Goal: Task Accomplishment & Management: Complete application form

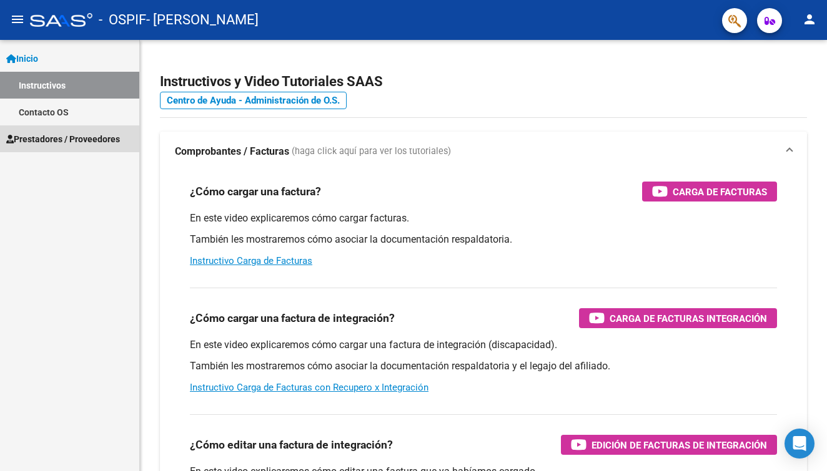
click at [46, 143] on span "Prestadores / Proveedores" at bounding box center [63, 139] width 114 height 14
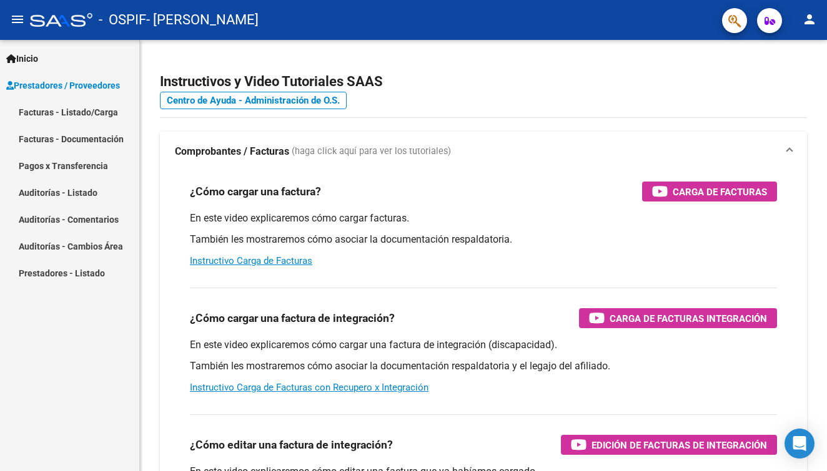
click at [54, 109] on link "Facturas - Listado/Carga" at bounding box center [69, 112] width 139 height 27
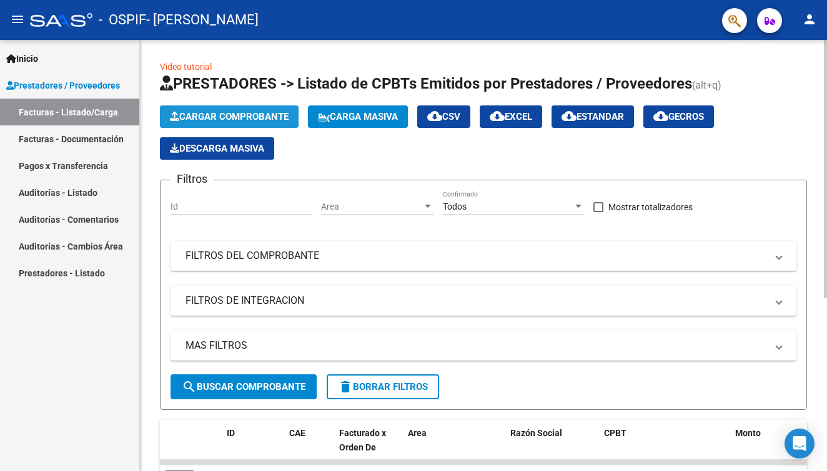
click at [233, 125] on button "Cargar Comprobante" at bounding box center [229, 117] width 139 height 22
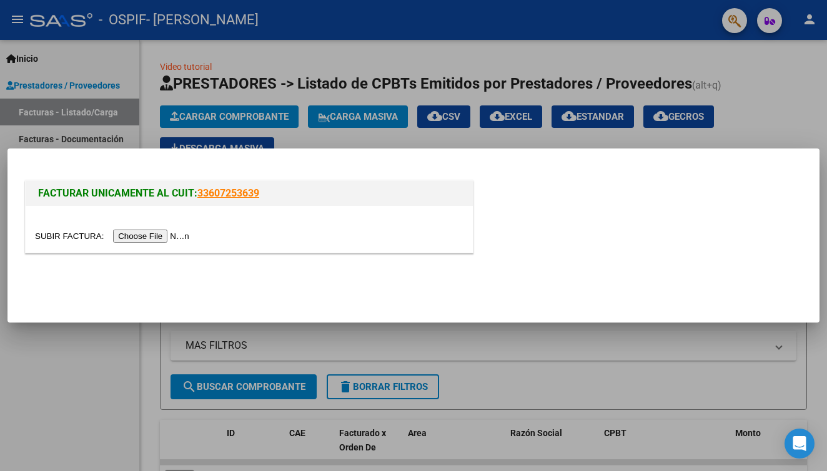
click at [65, 378] on div at bounding box center [413, 235] width 827 height 471
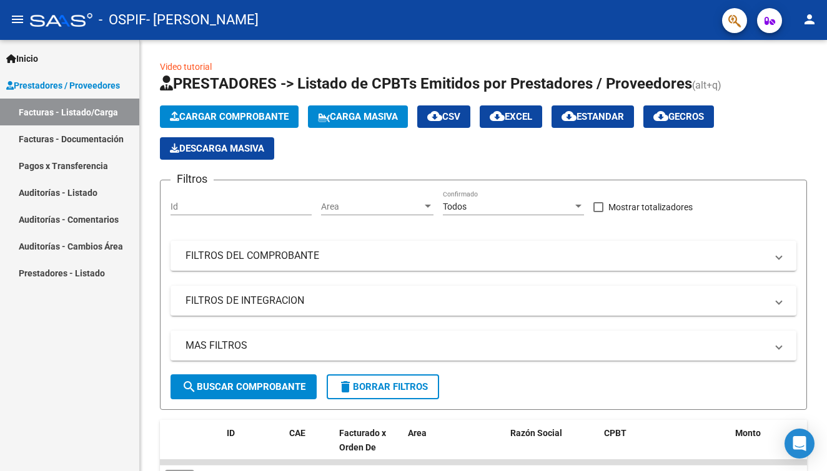
click at [38, 61] on span "Inicio" at bounding box center [22, 59] width 32 height 14
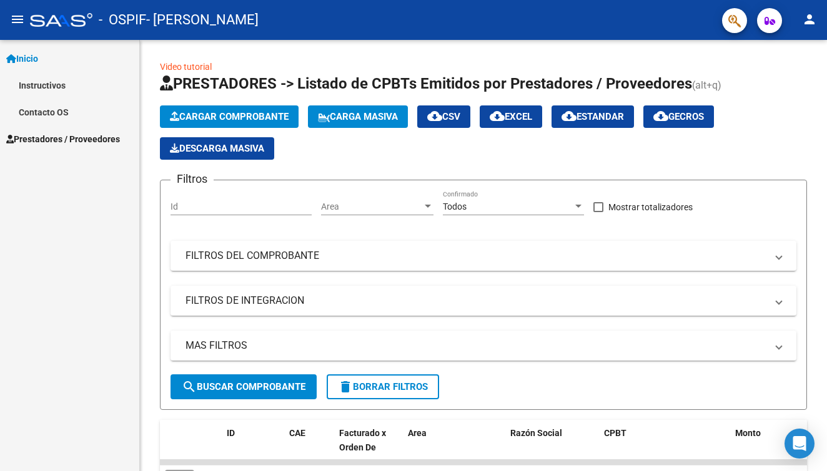
click at [41, 69] on link "Inicio" at bounding box center [69, 58] width 139 height 27
click at [39, 66] on link "Inicio" at bounding box center [69, 58] width 139 height 27
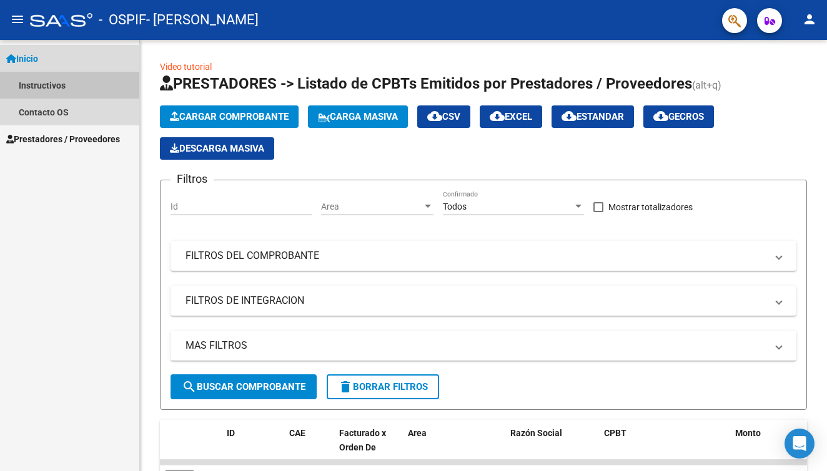
click at [41, 91] on link "Instructivos" at bounding box center [69, 85] width 139 height 27
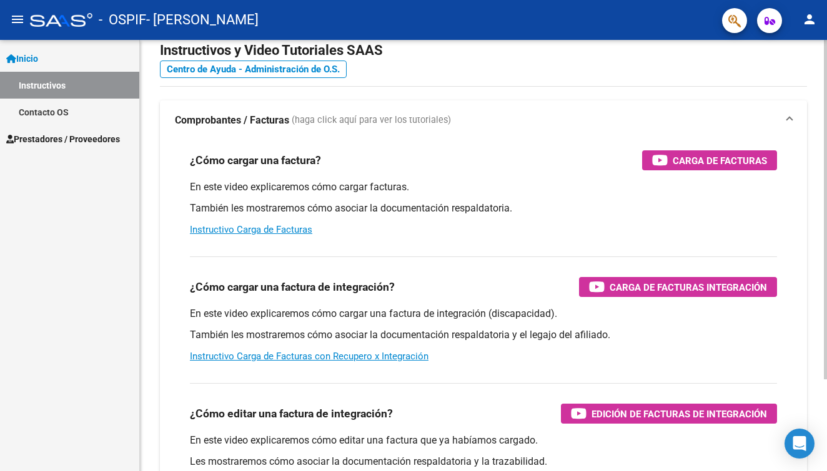
scroll to position [33, 0]
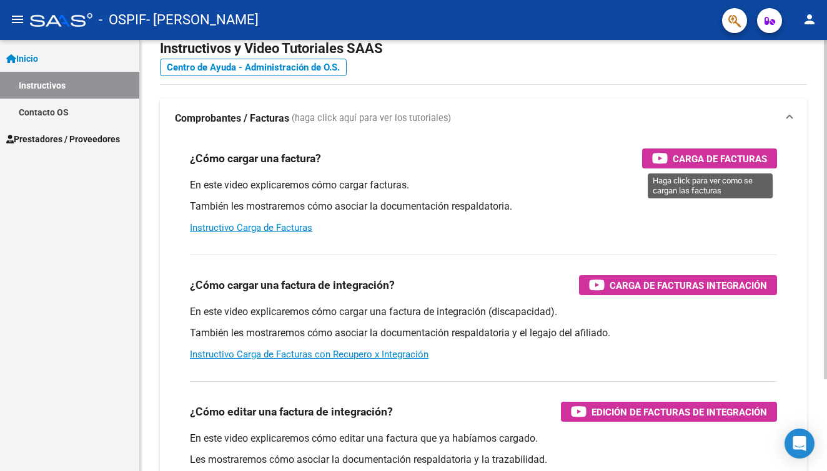
click at [666, 155] on icon "button" at bounding box center [660, 158] width 16 height 14
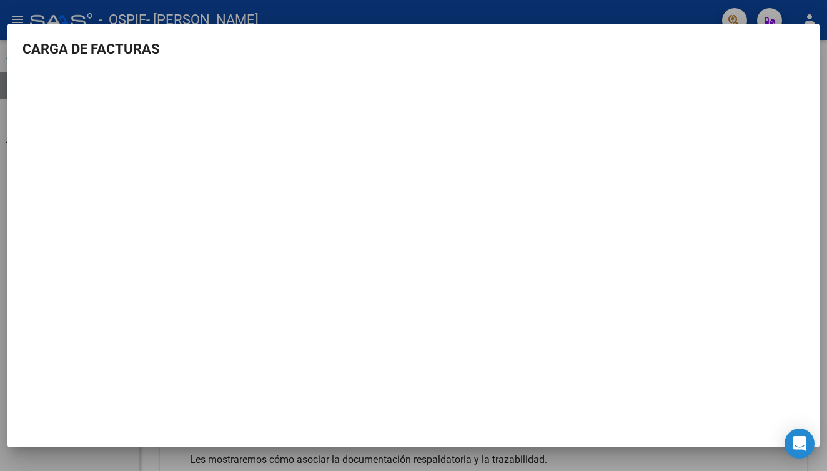
click at [31, 7] on div at bounding box center [413, 235] width 827 height 471
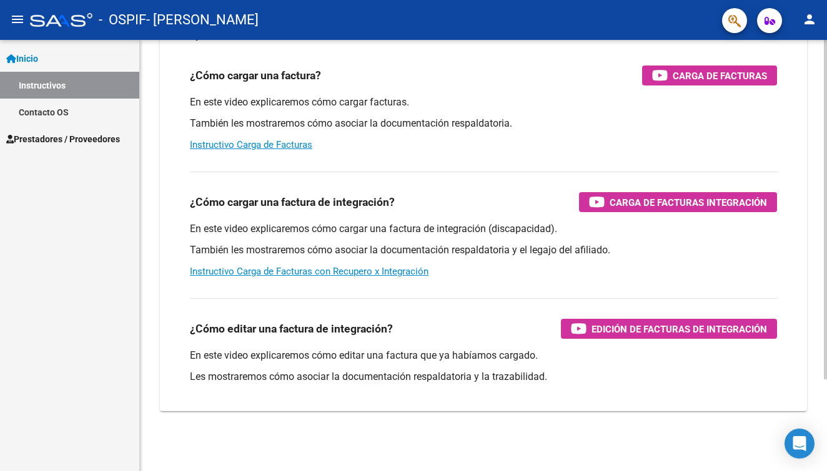
scroll to position [116, 0]
click at [638, 203] on span "Carga de Facturas Integración" at bounding box center [688, 203] width 157 height 16
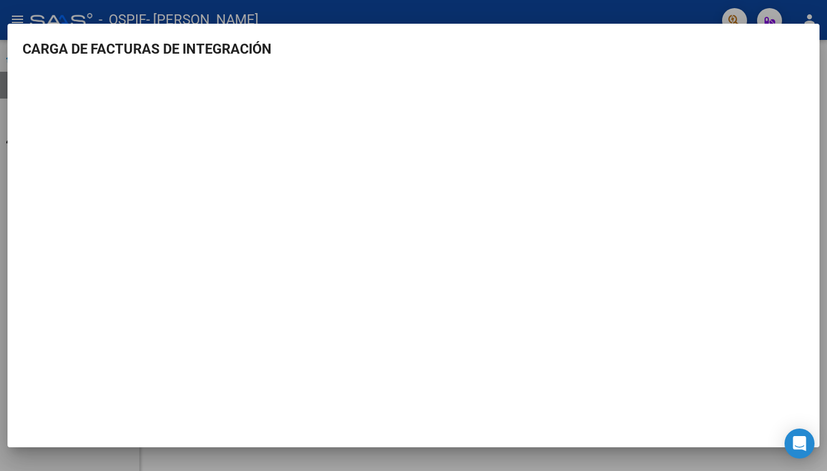
scroll to position [0, 0]
click at [108, 9] on div at bounding box center [413, 235] width 827 height 471
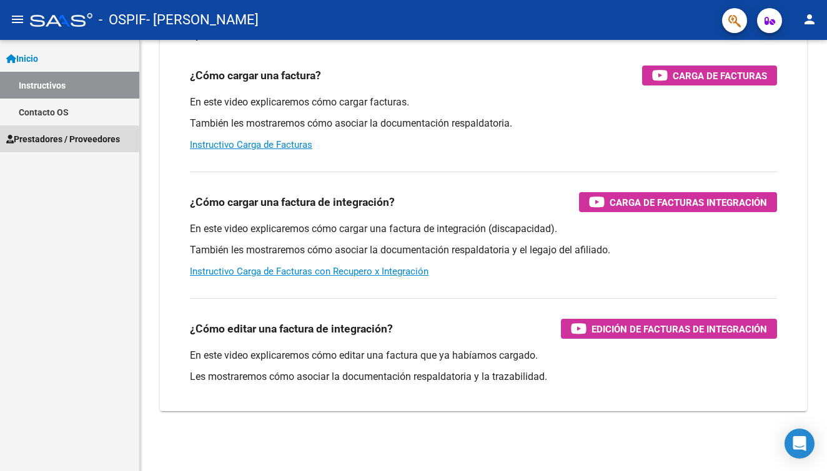
click at [47, 142] on span "Prestadores / Proveedores" at bounding box center [63, 139] width 114 height 14
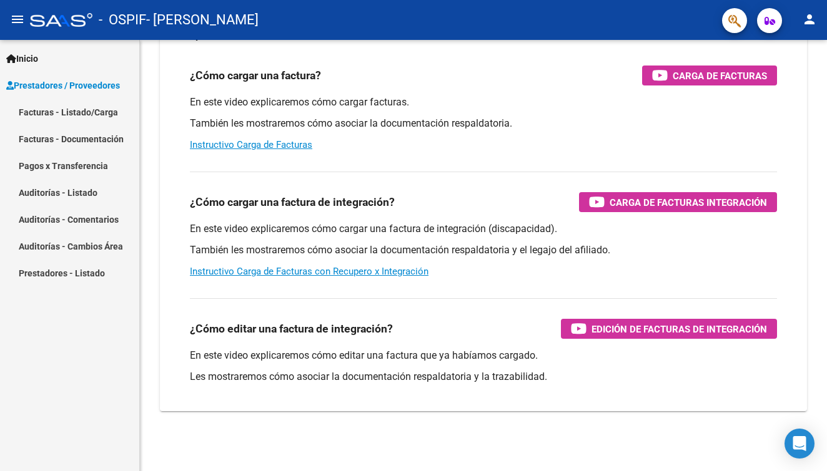
click at [57, 107] on link "Facturas - Listado/Carga" at bounding box center [69, 112] width 139 height 27
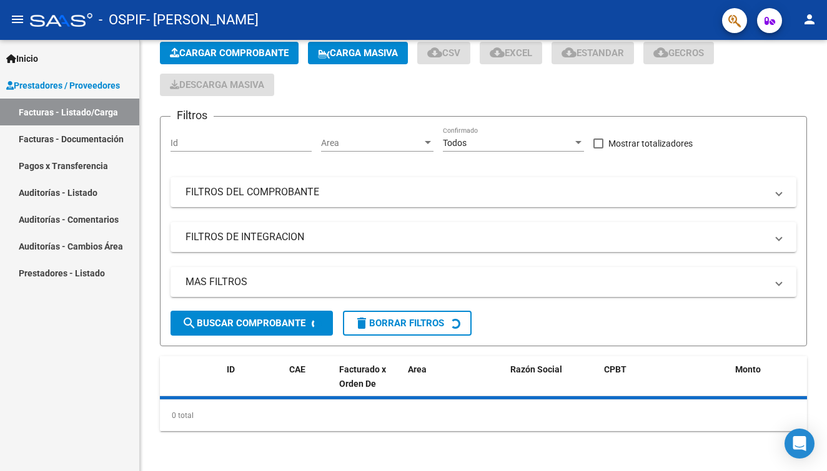
scroll to position [64, 0]
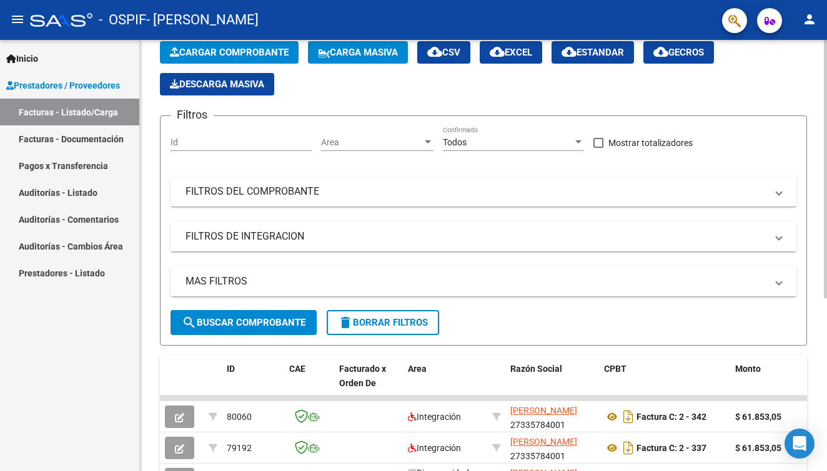
click at [202, 49] on span "Cargar Comprobante" at bounding box center [229, 52] width 119 height 11
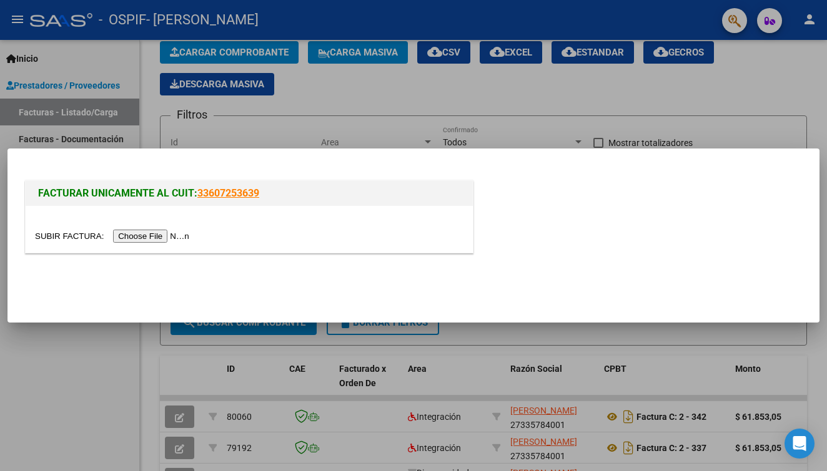
click at [142, 242] on input "file" at bounding box center [114, 236] width 158 height 13
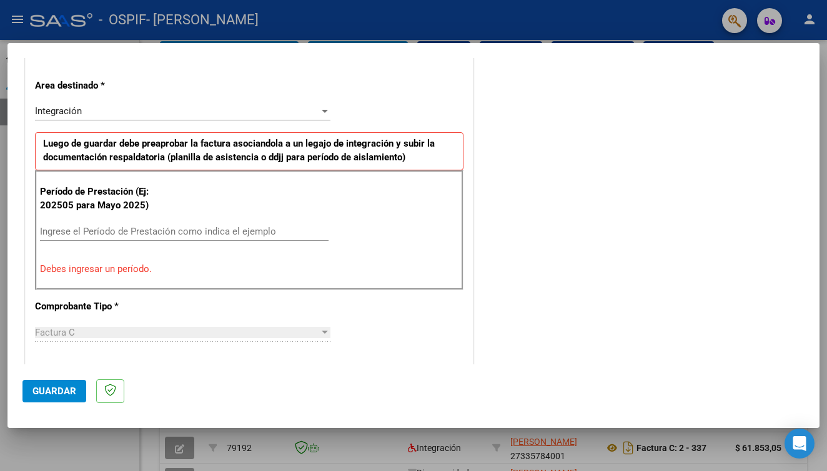
scroll to position [282, 0]
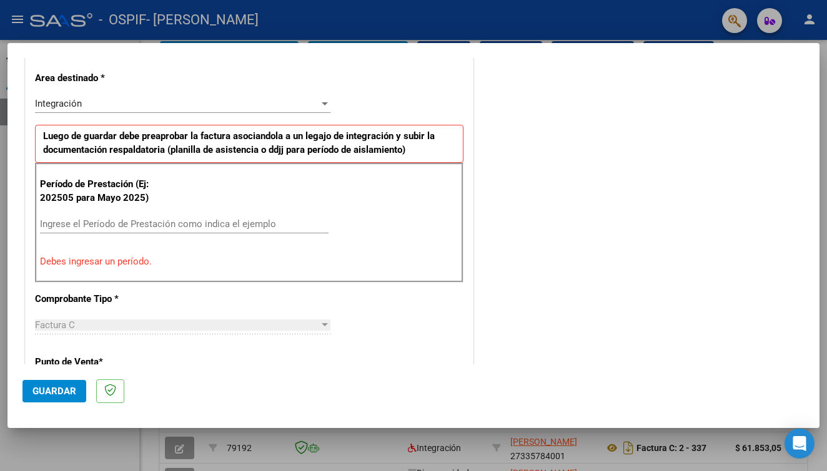
click at [152, 219] on input "Ingrese el Período de Prestación como indica el ejemplo" at bounding box center [184, 224] width 289 height 11
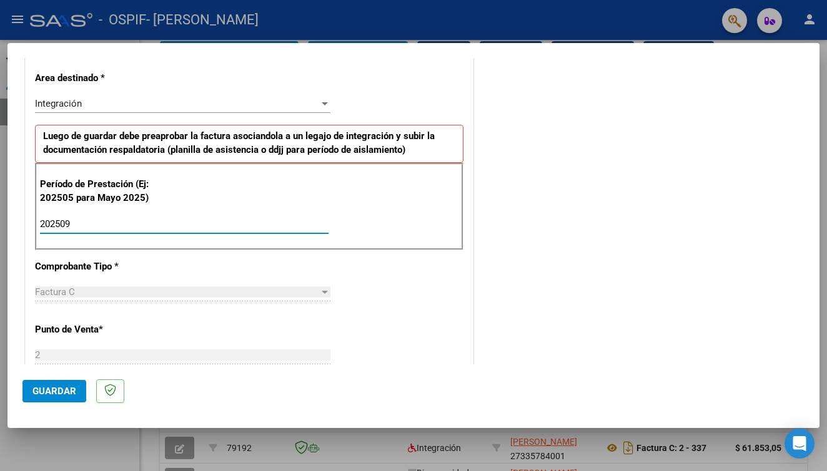
type input "202509"
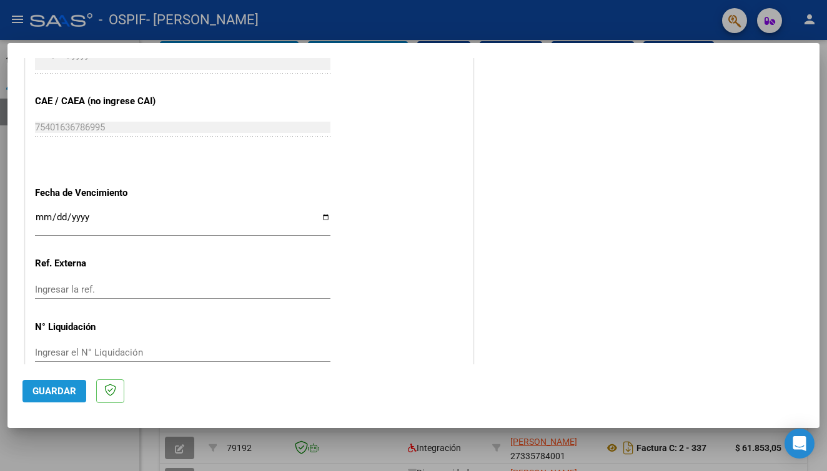
scroll to position [770, 0]
click at [50, 391] on span "Guardar" at bounding box center [54, 391] width 44 height 11
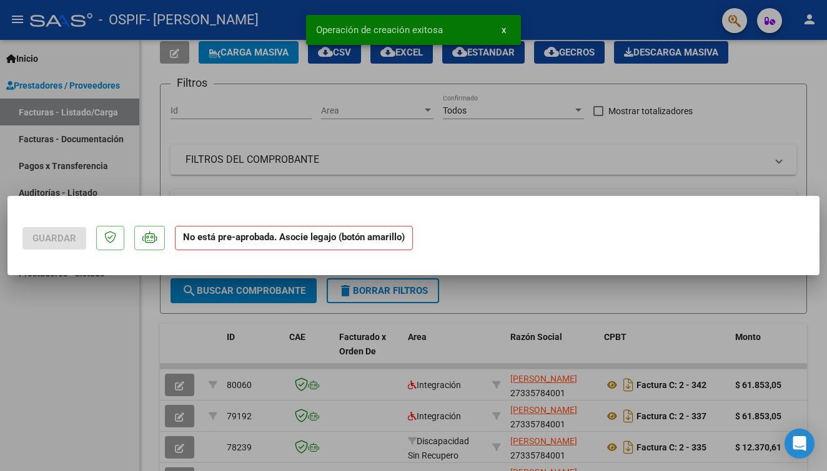
scroll to position [0, 0]
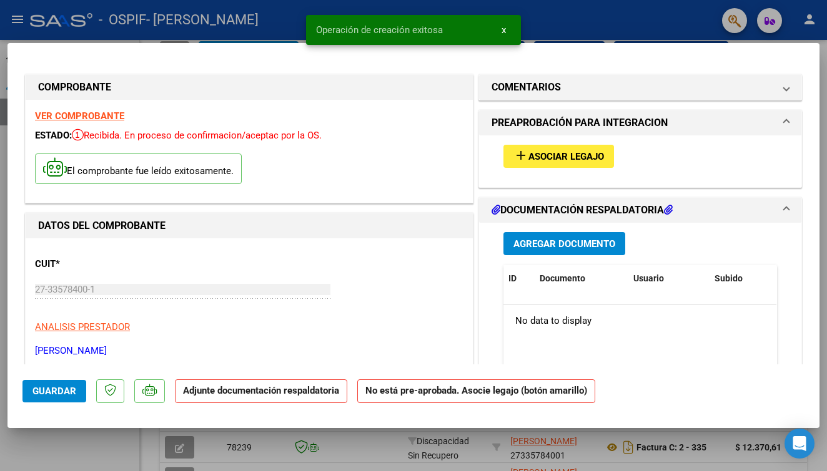
click at [432, 398] on strong "No está pre-aprobada. Asocie legajo (botón amarillo)" at bounding box center [476, 392] width 238 height 24
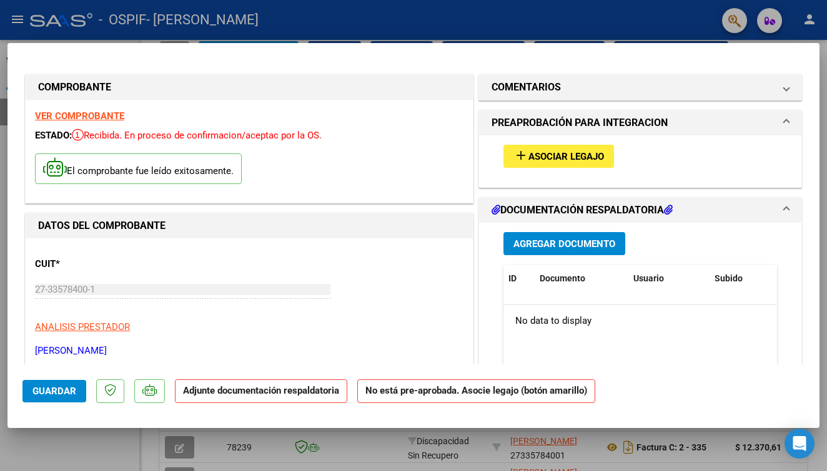
click at [554, 160] on span "Asociar Legajo" at bounding box center [566, 156] width 76 height 11
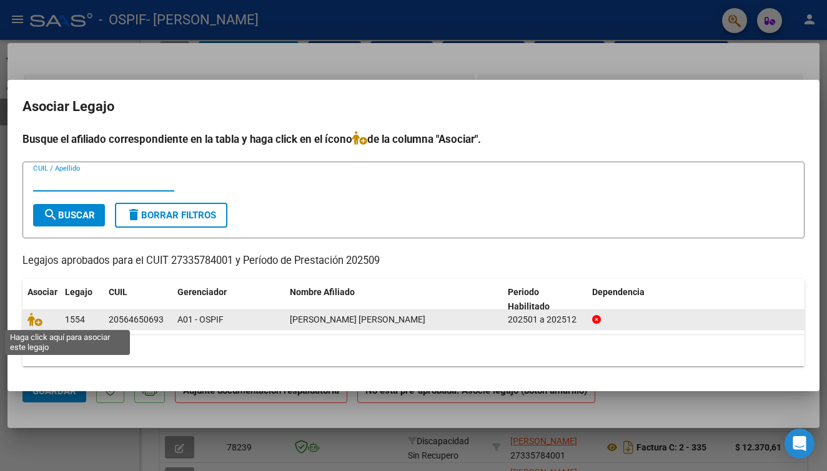
click at [42, 323] on span at bounding box center [36, 320] width 19 height 10
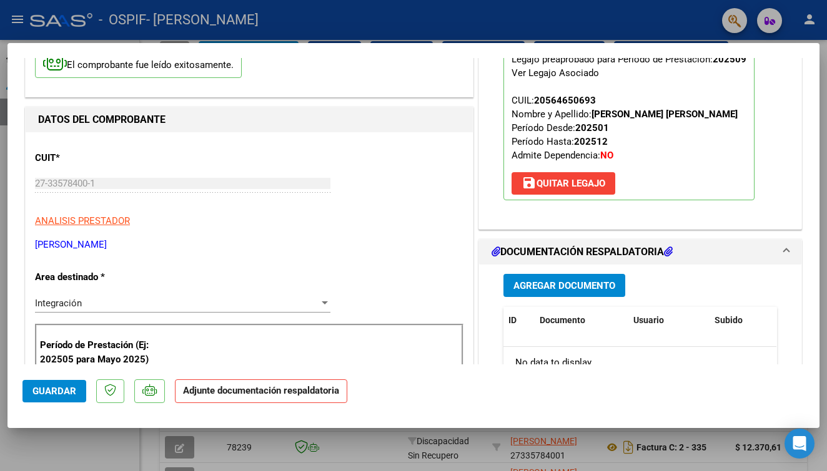
scroll to position [113, 0]
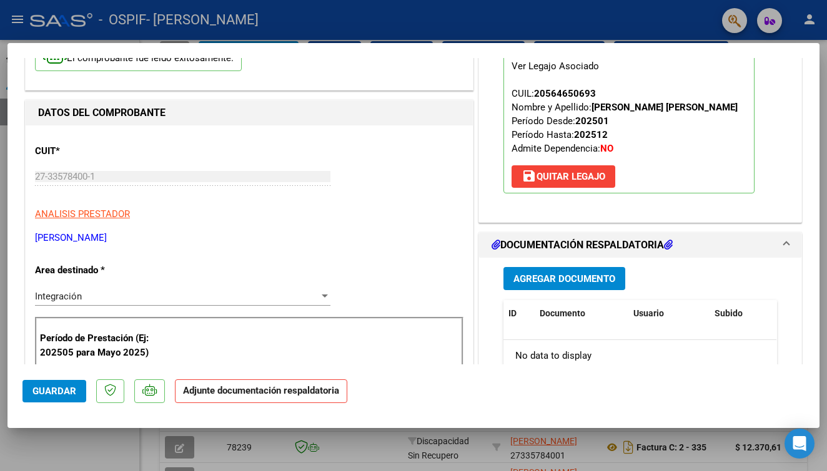
click at [554, 271] on button "Agregar Documento" at bounding box center [564, 278] width 122 height 23
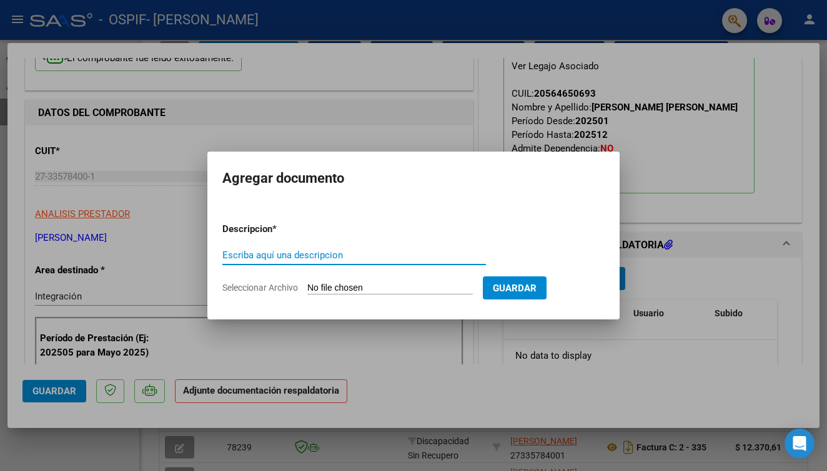
click at [280, 257] on input "Escriba aquí una descripcion" at bounding box center [354, 255] width 264 height 11
type input "a"
type input "planilla de asistencia [DATE]"
click at [285, 290] on span "Seleccionar Archivo" at bounding box center [260, 288] width 76 height 10
click at [307, 290] on input "Seleccionar Archivo" at bounding box center [389, 289] width 165 height 12
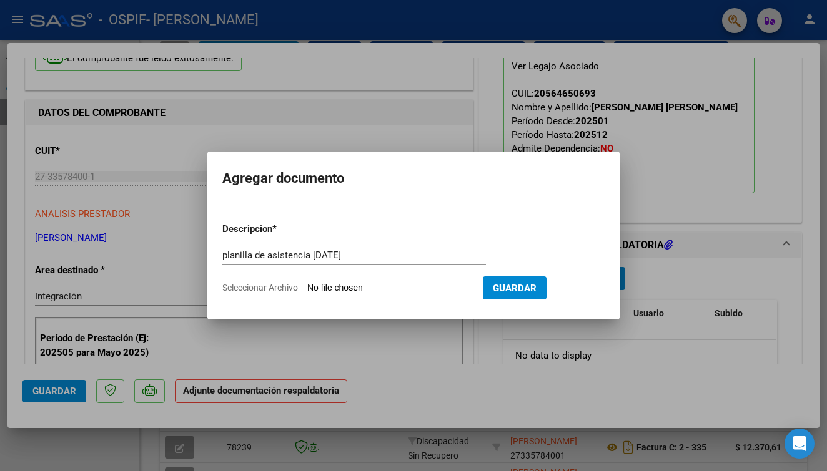
type input "C:\fakepath\Asistencia bauti sep.pdf"
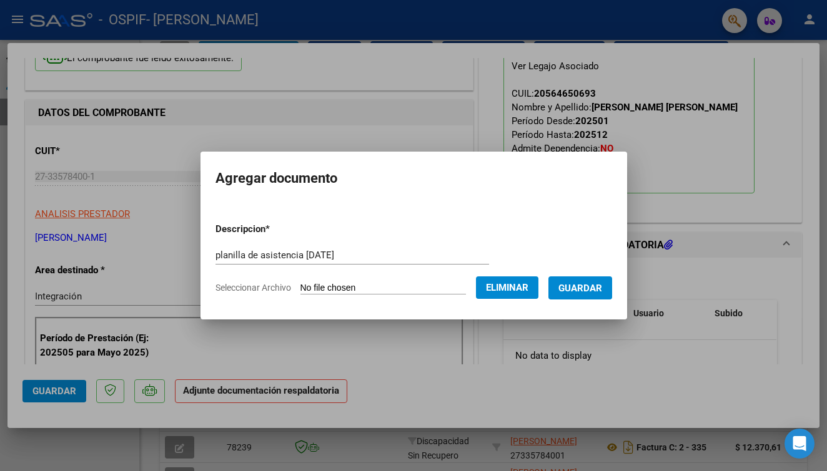
click at [590, 284] on span "Guardar" at bounding box center [580, 288] width 44 height 11
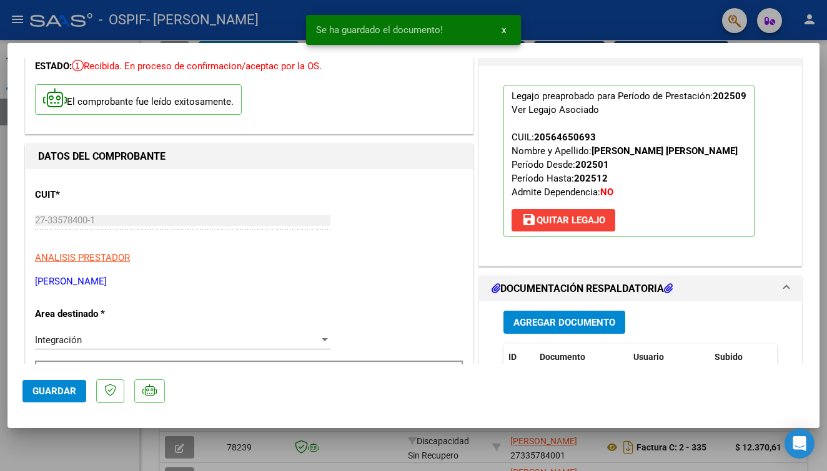
scroll to position [34, 0]
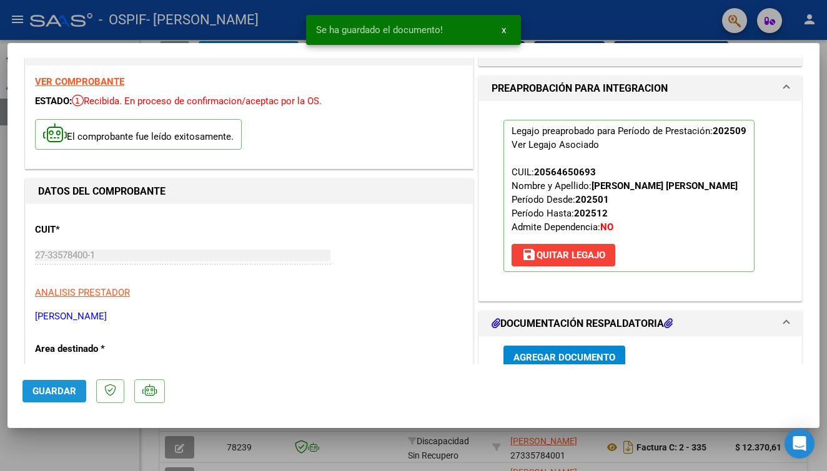
click at [64, 384] on button "Guardar" at bounding box center [54, 391] width 64 height 22
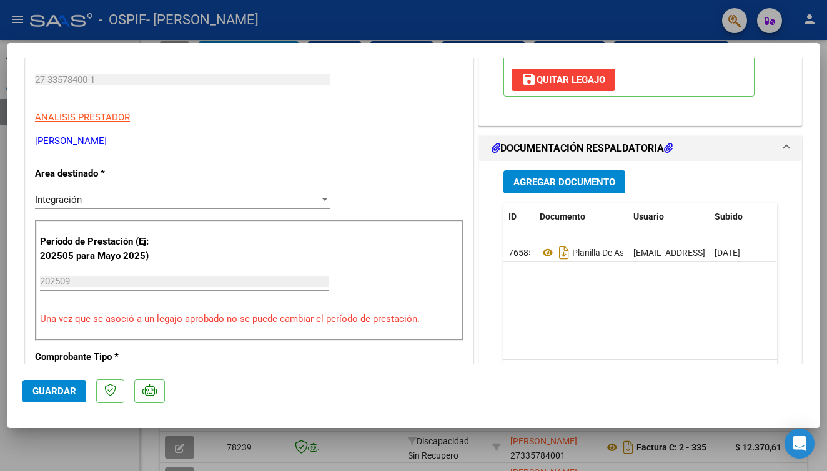
scroll to position [184, 0]
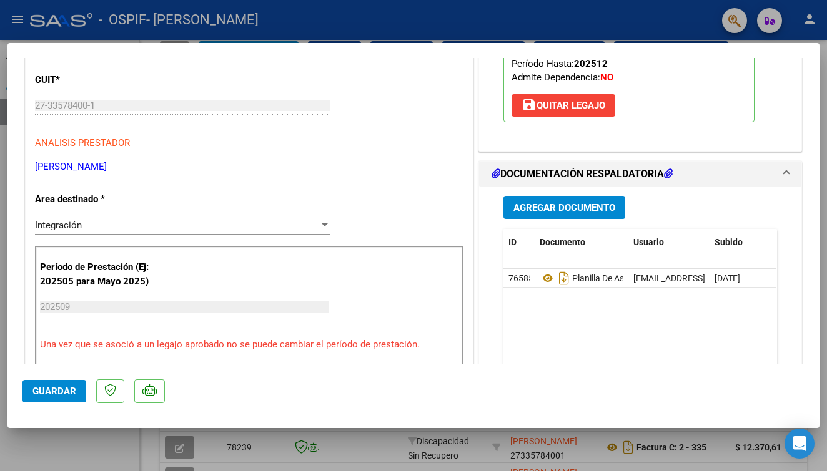
click at [61, 403] on mat-dialog-actions "Guardar" at bounding box center [413, 389] width 782 height 49
click at [63, 388] on span "Guardar" at bounding box center [54, 391] width 44 height 11
